Goal: Task Accomplishment & Management: Manage account settings

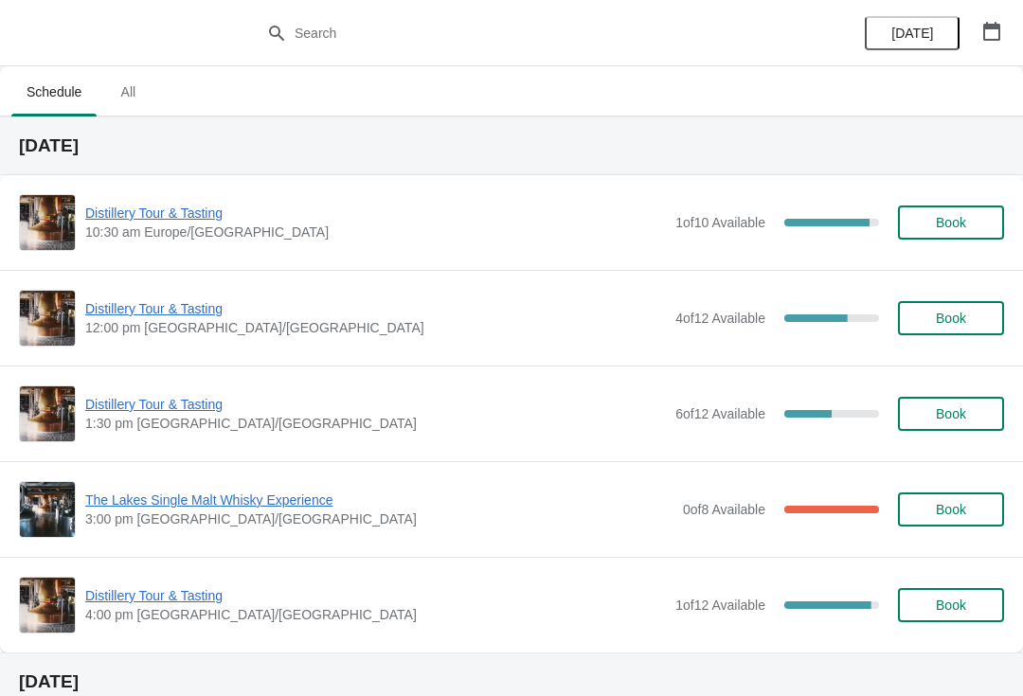
click at [203, 212] on span "Distillery Tour & Tasting" at bounding box center [375, 213] width 581 height 19
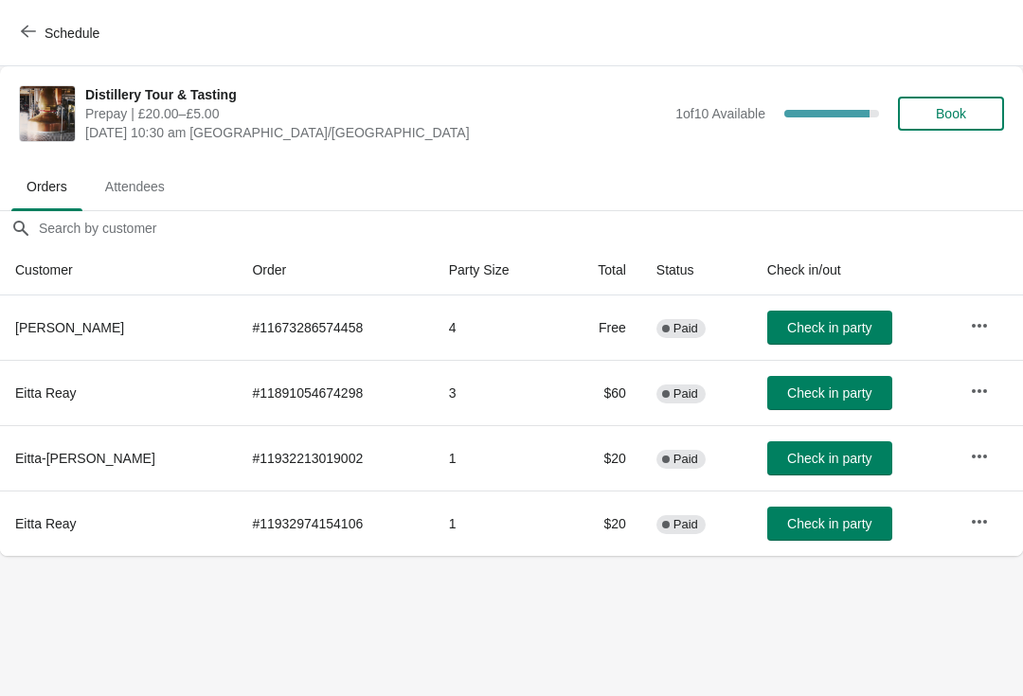
click at [822, 327] on span "Check in party" at bounding box center [829, 327] width 84 height 15
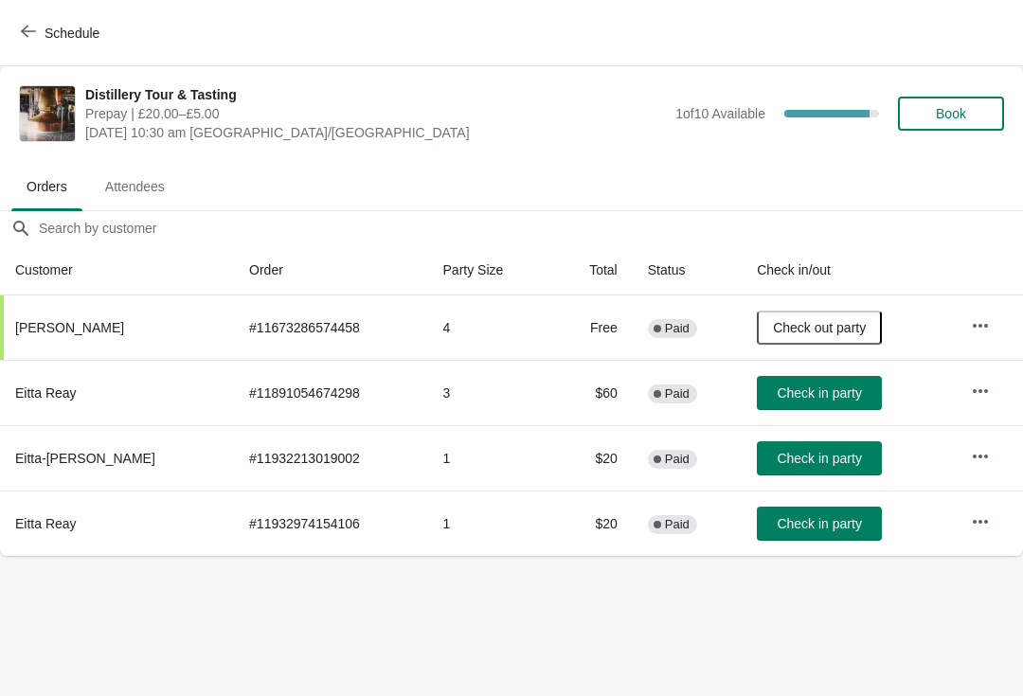
click at [821, 384] on button "Check in party" at bounding box center [819, 393] width 125 height 34
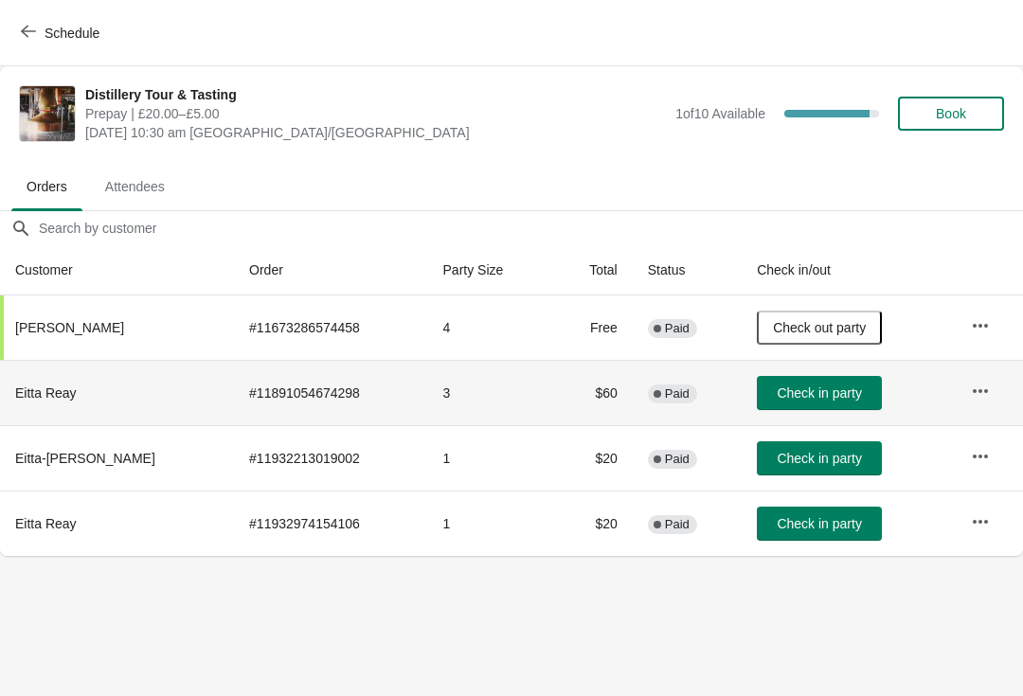
click at [819, 393] on span "Check in party" at bounding box center [819, 392] width 84 height 15
click at [804, 519] on span "Check in party" at bounding box center [819, 523] width 84 height 15
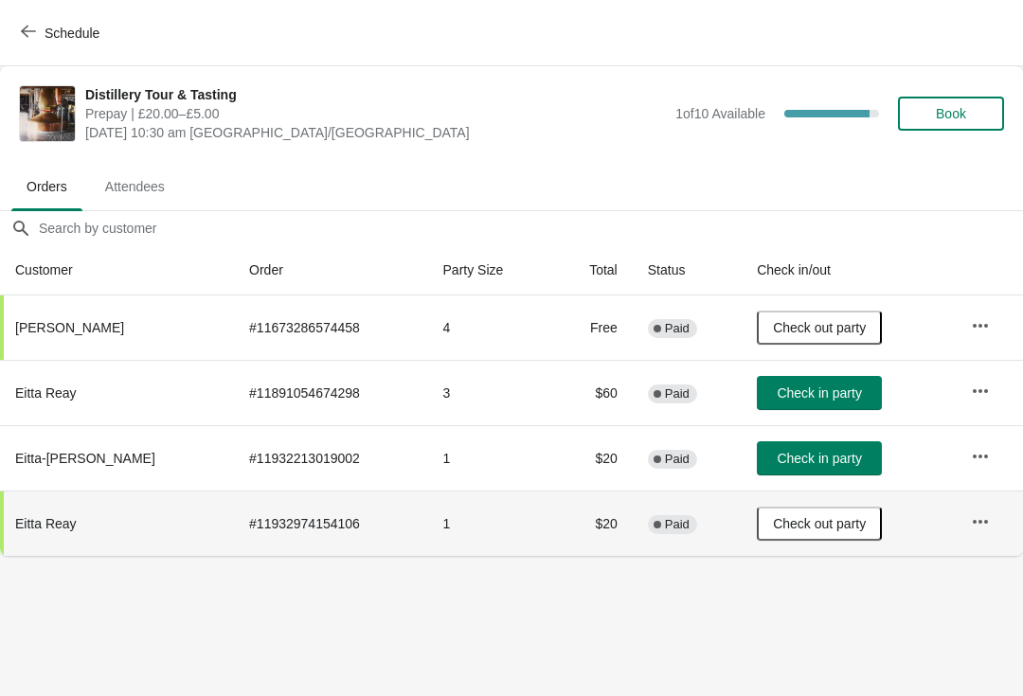
click at [826, 386] on span "Check in party" at bounding box center [819, 392] width 84 height 15
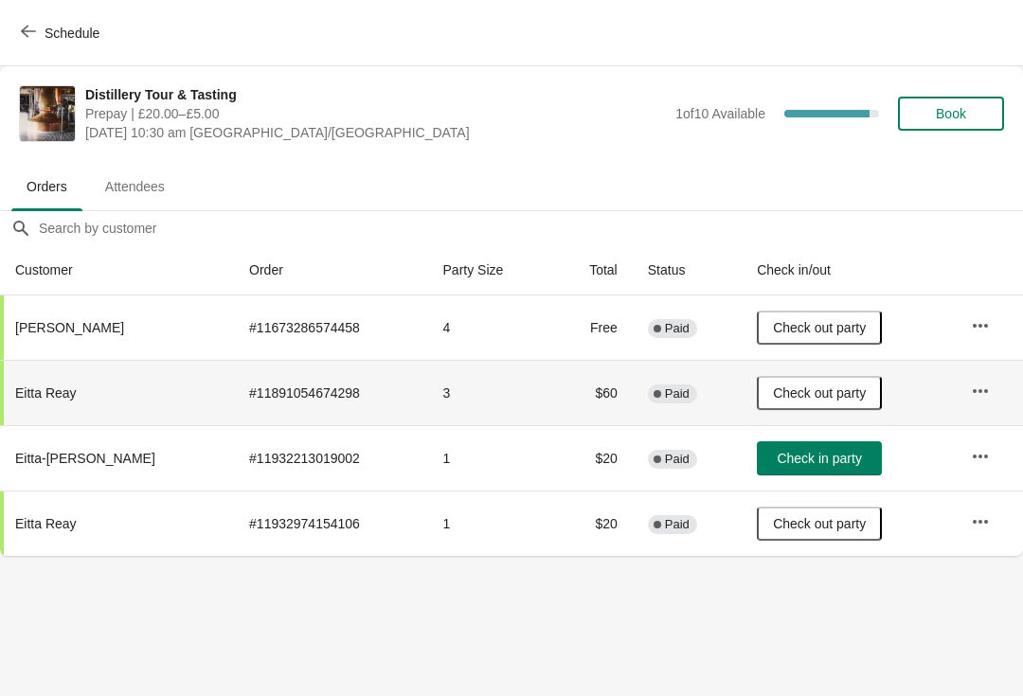
click at [972, 457] on icon "button" at bounding box center [979, 456] width 15 height 4
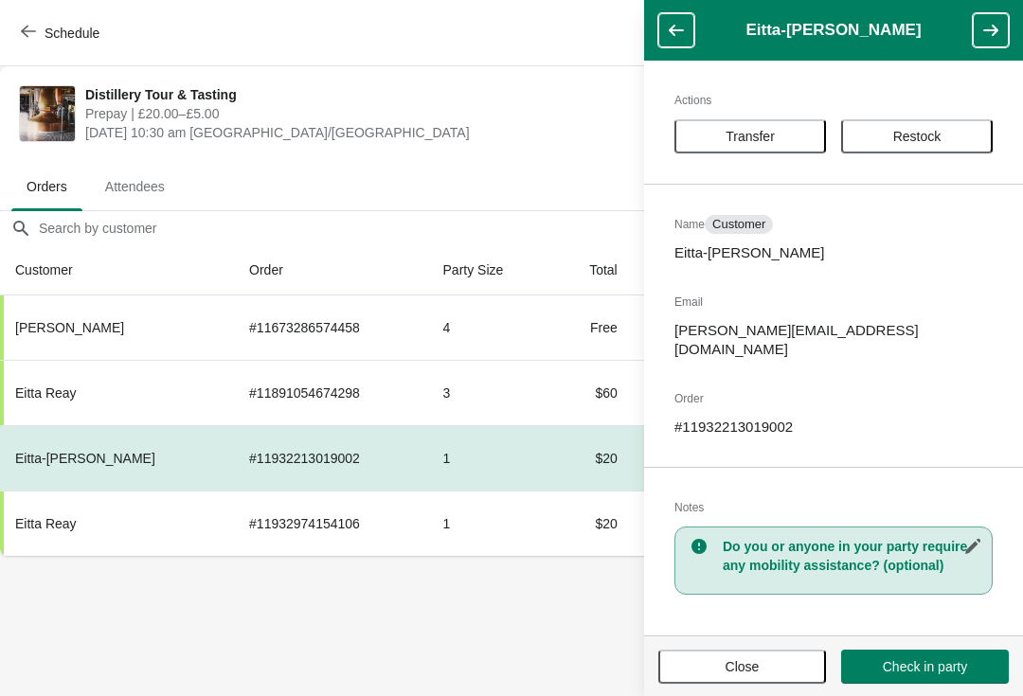
click at [748, 669] on span "Close" at bounding box center [742, 666] width 34 height 15
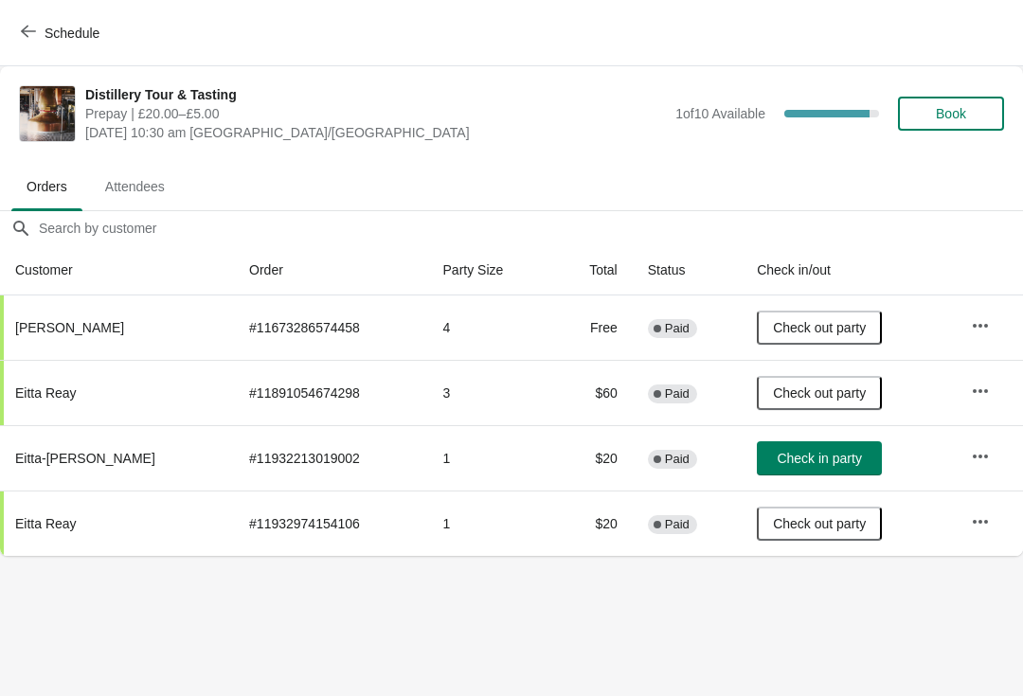
click at [971, 392] on icon "button" at bounding box center [980, 391] width 19 height 19
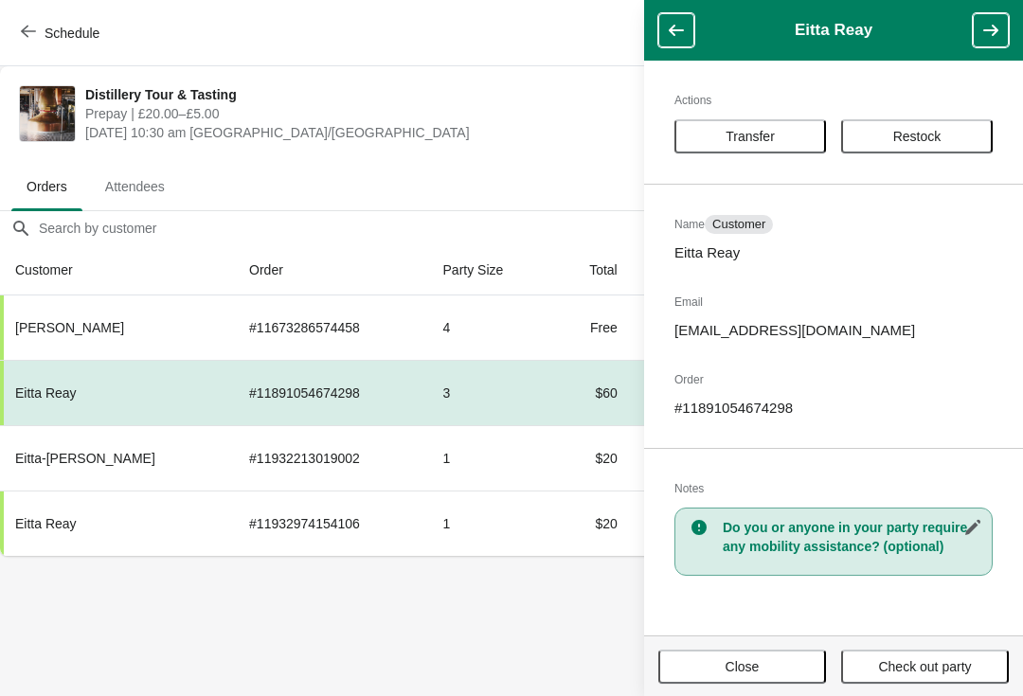
click at [757, 675] on button "Close" at bounding box center [742, 667] width 168 height 34
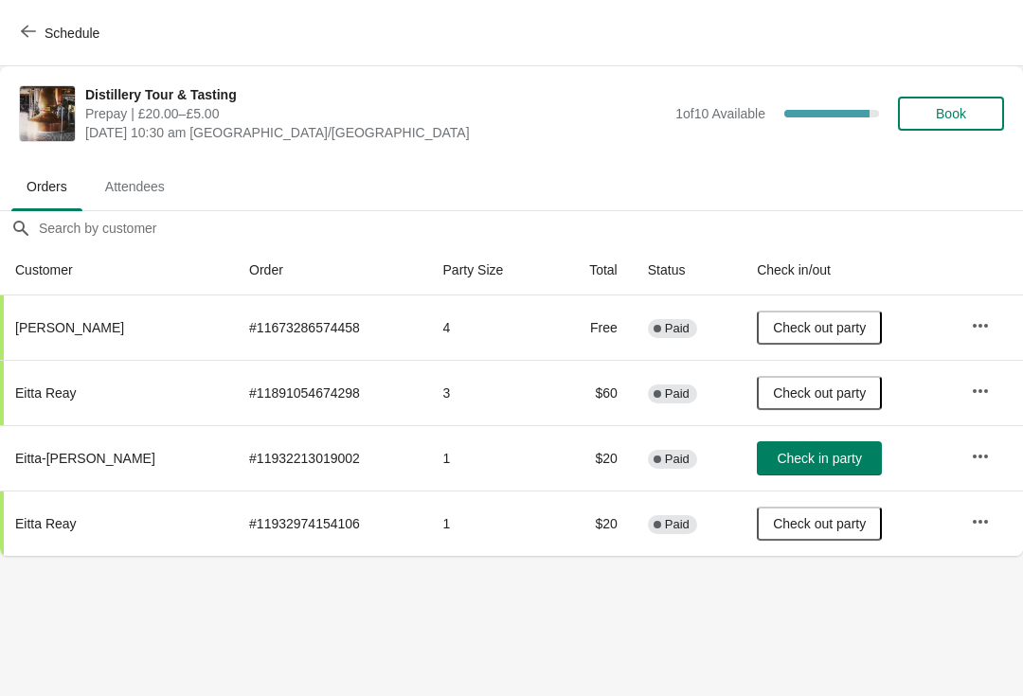
click at [966, 465] on button "button" at bounding box center [980, 456] width 34 height 34
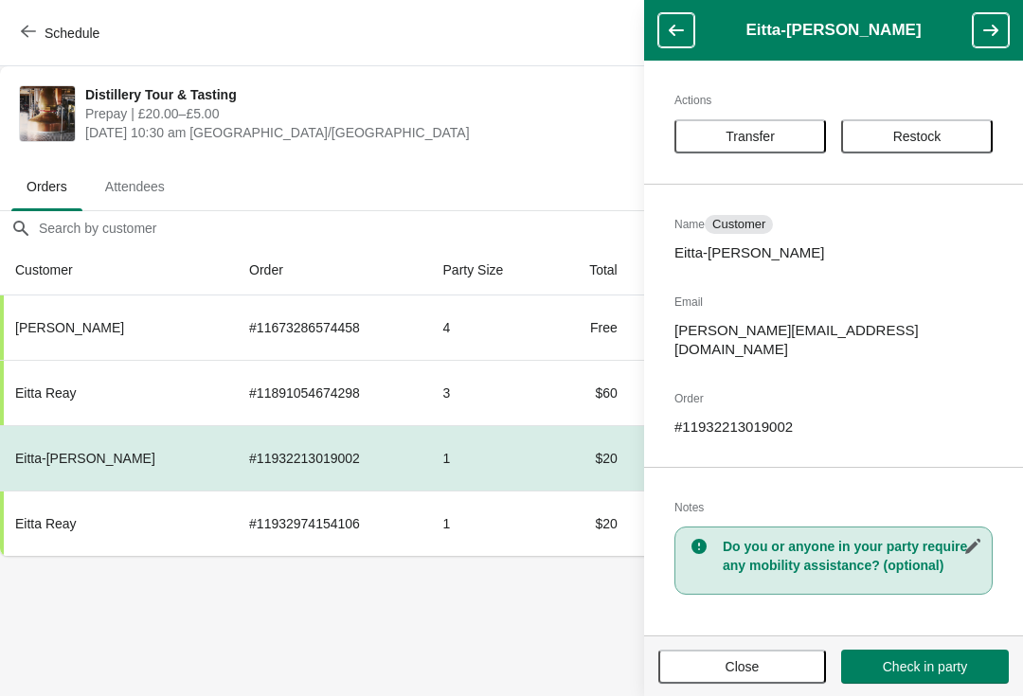
click at [968, 537] on icon "button" at bounding box center [972, 546] width 19 height 19
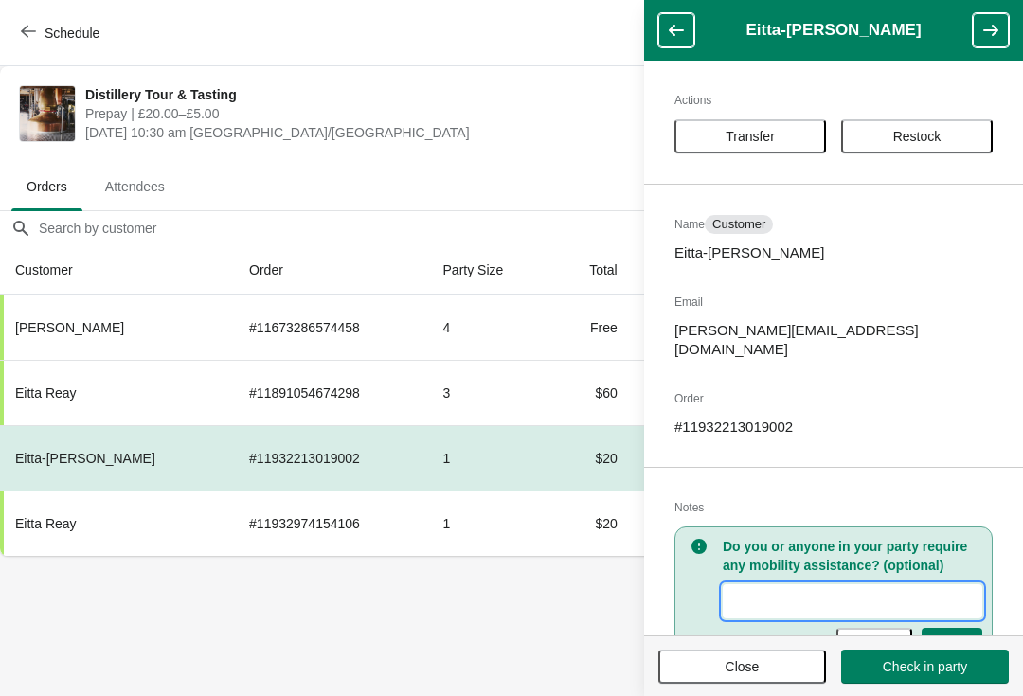
click at [754, 584] on input "New Value" at bounding box center [852, 601] width 259 height 34
type input "Booked in error needs refunded"
click at [960, 637] on span "Save" at bounding box center [952, 644] width 30 height 15
